Goal: Task Accomplishment & Management: Manage account settings

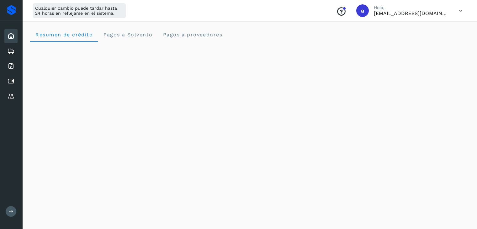
scroll to position [100, 0]
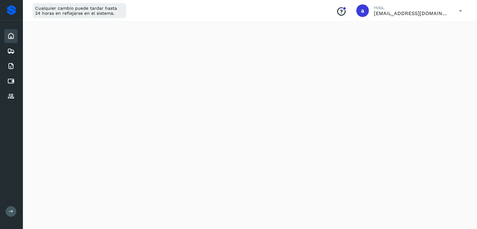
click at [461, 9] on icon at bounding box center [460, 10] width 13 height 13
click at [417, 43] on div "Cerrar sesión" at bounding box center [429, 41] width 75 height 12
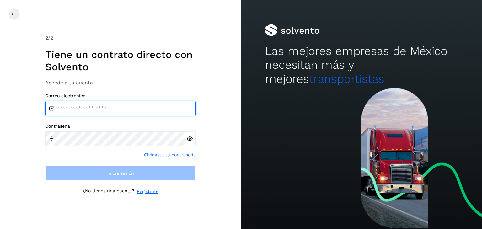
click at [158, 106] on input "email" at bounding box center [120, 108] width 151 height 15
type input "**********"
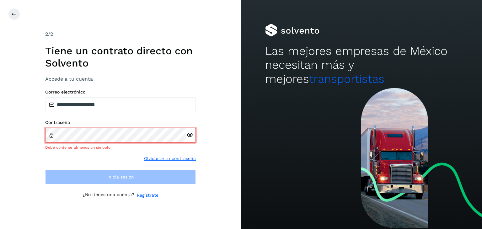
click at [191, 139] on div at bounding box center [190, 135] width 9 height 15
click at [189, 138] on icon at bounding box center [189, 135] width 7 height 7
click at [189, 135] on icon at bounding box center [189, 135] width 7 height 7
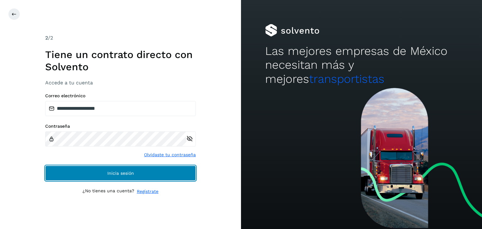
click at [142, 172] on button "Inicia sesión" at bounding box center [120, 173] width 151 height 15
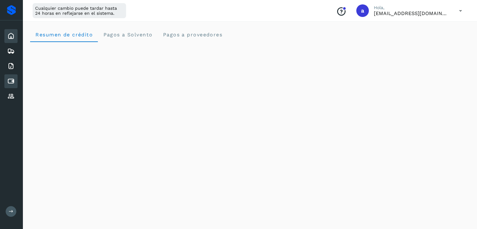
click at [12, 81] on icon at bounding box center [11, 81] width 8 height 8
